Goal: Task Accomplishment & Management: Use online tool/utility

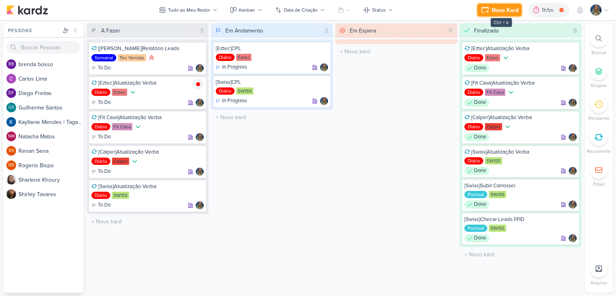
click at [507, 12] on div "Novo Kard" at bounding box center [505, 10] width 27 height 8
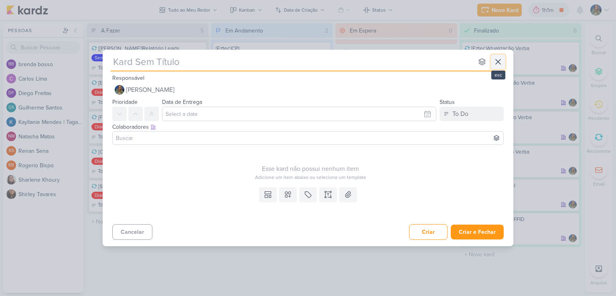
click at [498, 66] on icon at bounding box center [498, 62] width 10 height 10
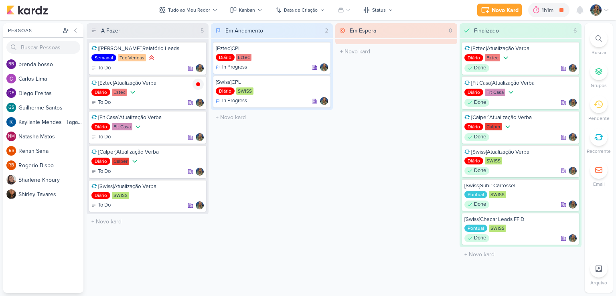
click at [595, 140] on icon at bounding box center [598, 137] width 9 height 9
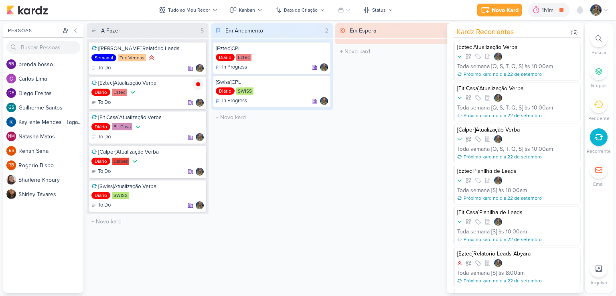
click at [332, 143] on div "Em Andamento 2 [Eztec]CPL Diário Eztec In Progress" at bounding box center [272, 158] width 122 height 270
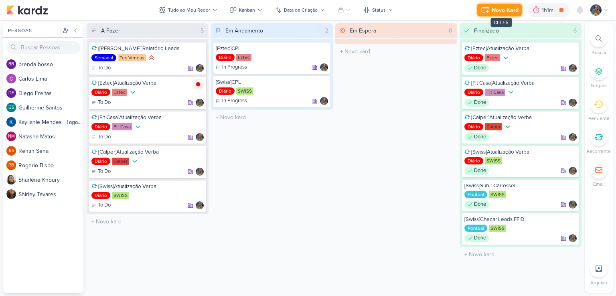
click at [493, 7] on div "Novo Kard" at bounding box center [505, 10] width 27 height 8
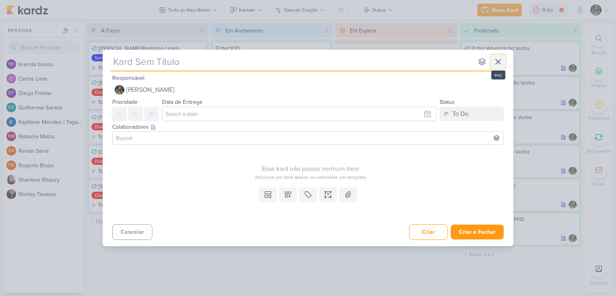
click at [499, 63] on icon at bounding box center [498, 62] width 10 height 10
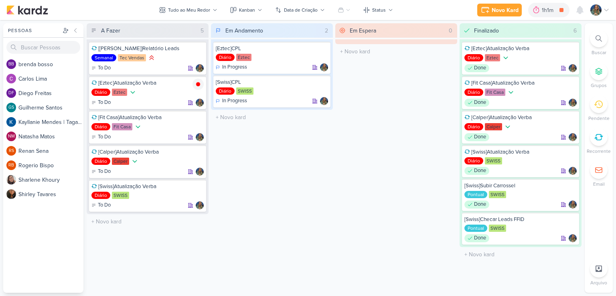
click at [592, 138] on div at bounding box center [599, 137] width 18 height 18
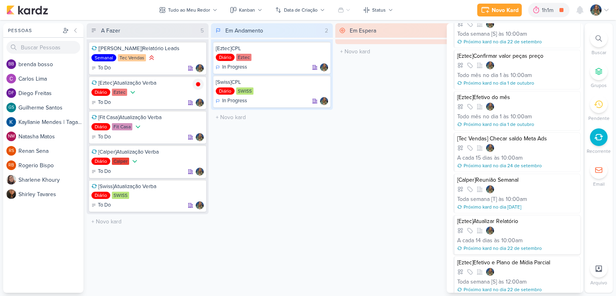
scroll to position [388, 0]
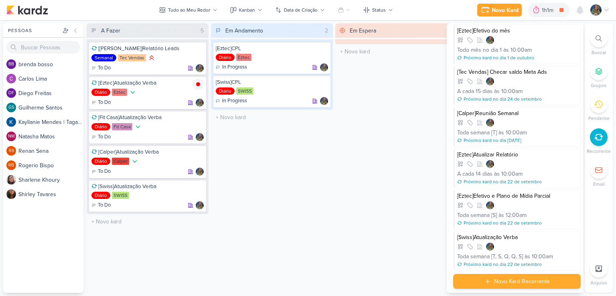
click at [518, 278] on div "Novo Kard Recorrente" at bounding box center [522, 281] width 56 height 8
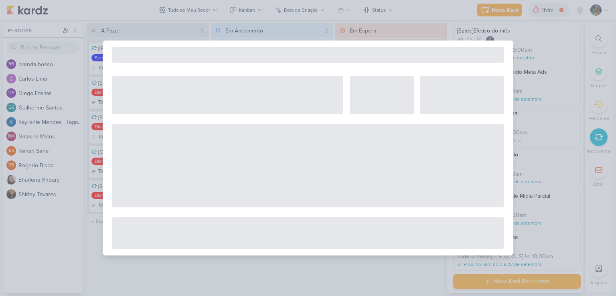
select select "5"
select select "pm"
select select "week"
select select "9"
select select "America/Sao_Paulo"
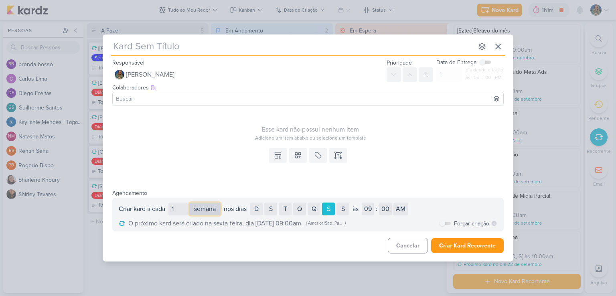
click at [201, 211] on select "dia semana mês" at bounding box center [204, 209] width 31 height 13
select select "day"
click at [191, 203] on select "dia semana mês" at bounding box center [204, 209] width 31 height 13
click at [202, 211] on select "dia semana mês" at bounding box center [204, 209] width 31 height 13
select select "month"
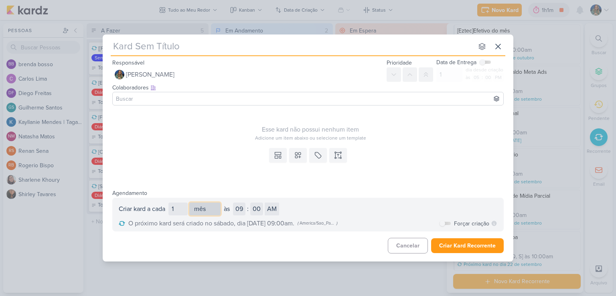
click at [191, 203] on select "dia semana mês" at bounding box center [204, 209] width 31 height 13
click at [254, 211] on select "1 2 3 4 5 6 7 8 9 10 11 12 13 14 15 16 17 18 19 20 21 22 23 24 25 26 27 28" at bounding box center [251, 209] width 14 height 13
select select "12"
click at [246, 203] on select "1 2 3 4 5 6 7 8 9 10 11 12 13 14 15 16 17 18 19 20 21 22 23 24 25 26 27 28" at bounding box center [251, 209] width 14 height 13
click at [254, 209] on select "1 2 3 4 5 6 7 8 9 10 11 12 13 14 15 16 17 18 19 20 21 22 23 24 25 26 27 28" at bounding box center [251, 209] width 14 height 13
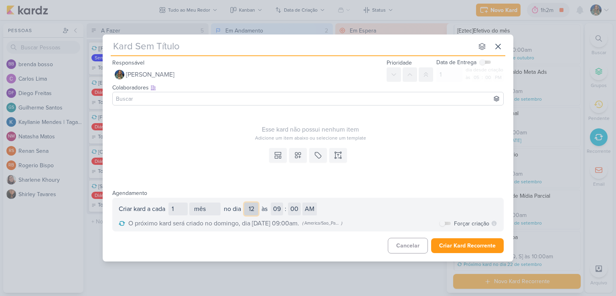
select select "10"
click at [246, 203] on select "1 2 3 4 5 6 7 8 9 10 11 12 13 14 15 16 17 18 19 20 21 22 23 24 25 26 27 28" at bounding box center [251, 209] width 14 height 13
click at [280, 211] on select "01 02 03 04 05 06 07 08 09 10 11 12" at bounding box center [277, 209] width 12 height 13
select select "10"
click at [273, 203] on select "01 02 03 04 05 06 07 08 09 10 11 12" at bounding box center [277, 209] width 12 height 13
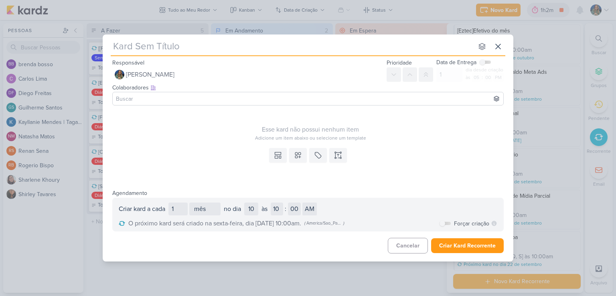
click at [189, 52] on input "text" at bounding box center [292, 46] width 363 height 14
type input "[Eztec]Checar Criativos Fausto"
click at [546, 137] on div "[Eztec]Checar Criativos Fausto nenhum grupo disponível Responsável [PERSON_NAME…" at bounding box center [308, 148] width 616 height 296
click at [336, 155] on icon at bounding box center [338, 155] width 8 height 8
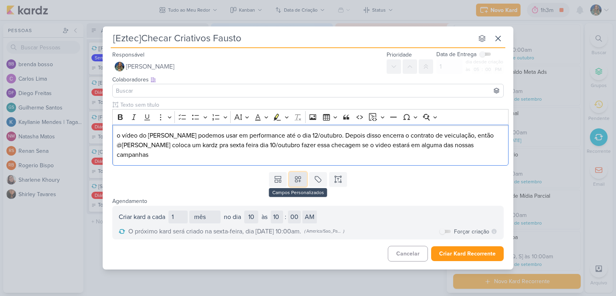
click at [293, 180] on button at bounding box center [298, 179] width 18 height 14
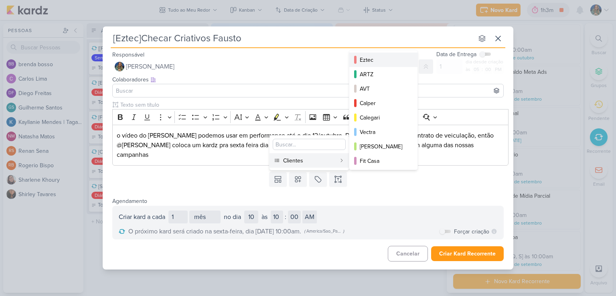
click at [370, 61] on div "Eztec" at bounding box center [384, 60] width 48 height 8
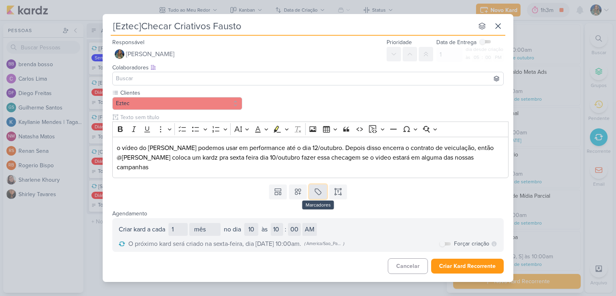
click at [319, 193] on icon at bounding box center [318, 192] width 8 height 8
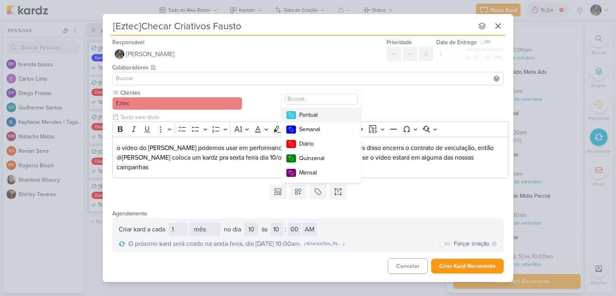
click at [313, 113] on div "Pontual" at bounding box center [325, 115] width 52 height 8
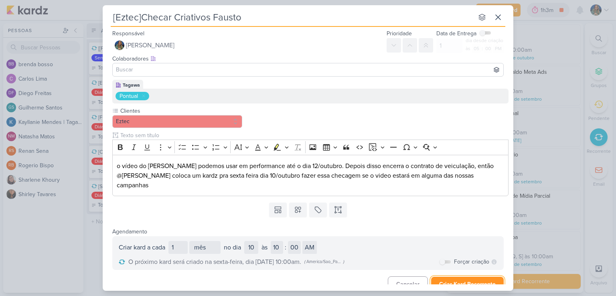
click at [450, 280] on button "Criar Kard Recorrente" at bounding box center [467, 284] width 73 height 15
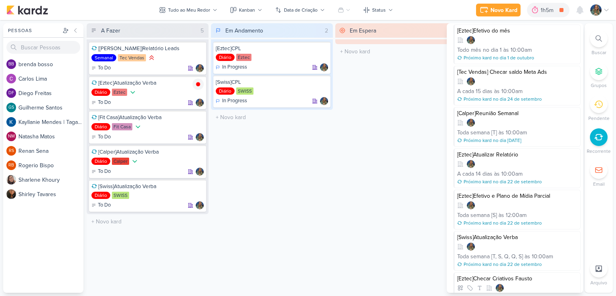
click at [426, 89] on div "Em Espera 0 O título do kard deve ter menos que 100 caracteres" at bounding box center [396, 158] width 122 height 270
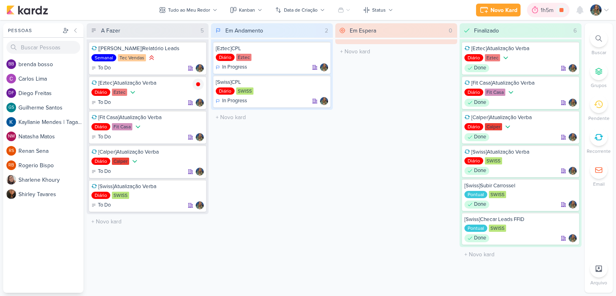
click at [542, 12] on div "1h5m" at bounding box center [548, 10] width 15 height 8
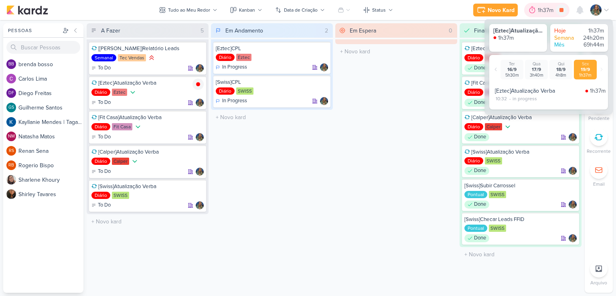
click at [542, 12] on div "1h37m" at bounding box center [547, 10] width 18 height 8
